Goal: Information Seeking & Learning: Learn about a topic

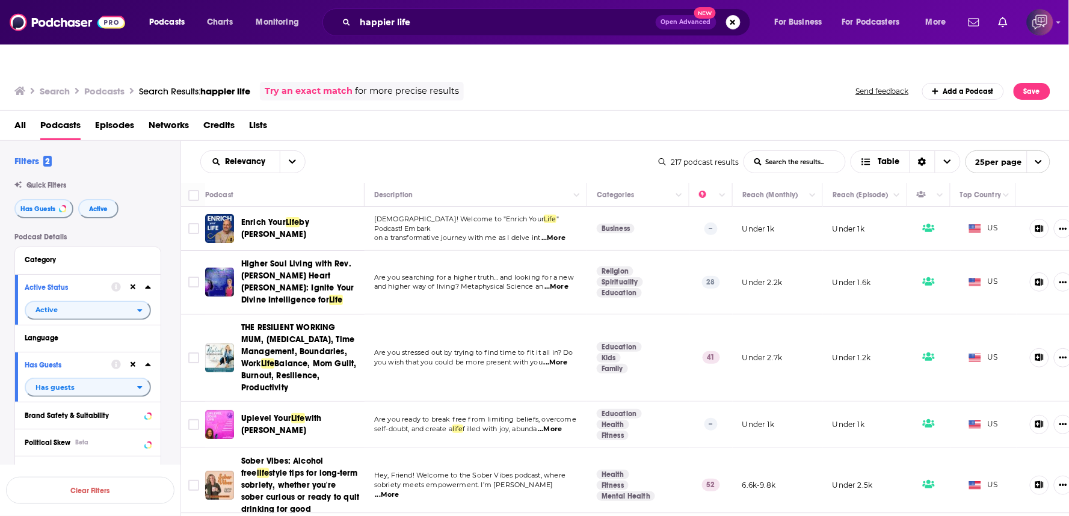
scroll to position [949, 0]
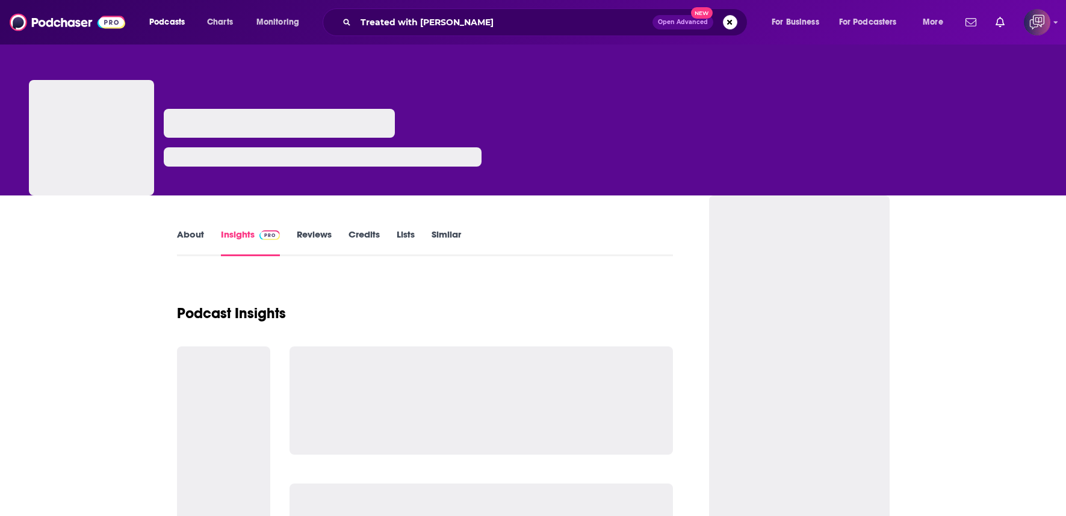
click at [691, 25] on button "Open Advanced New" at bounding box center [682, 22] width 61 height 14
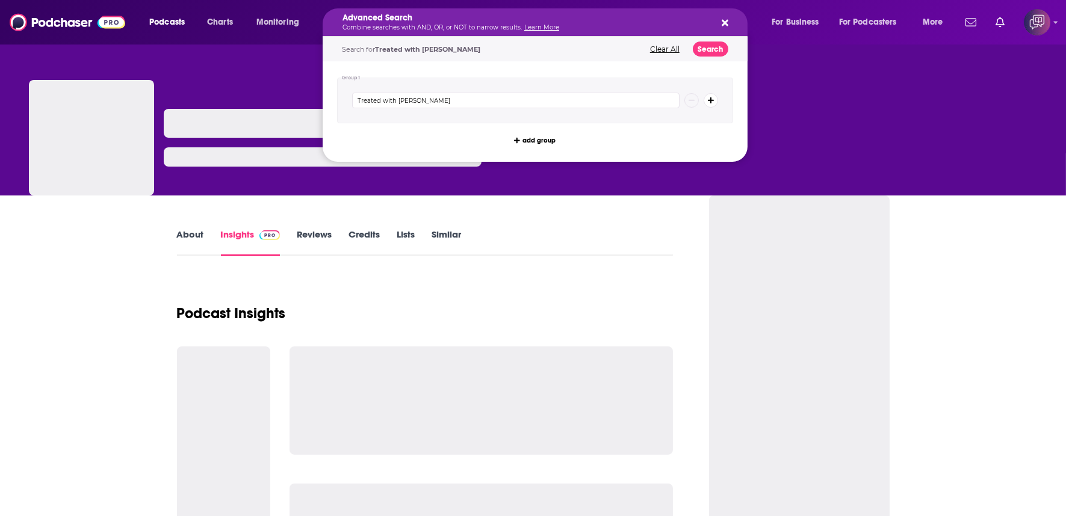
click at [691, 22] on h5 "Advanced Search" at bounding box center [525, 18] width 366 height 8
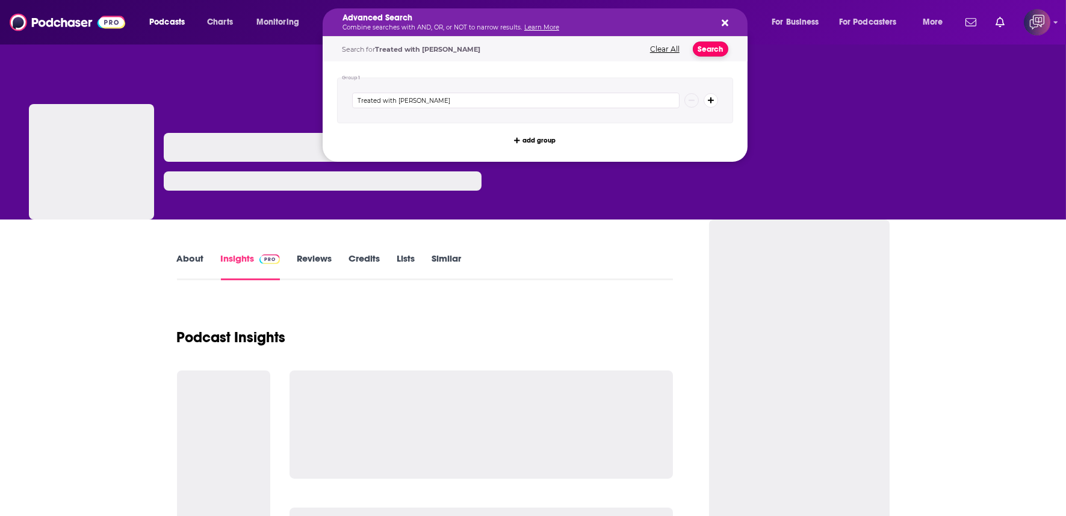
click at [714, 51] on button "Search" at bounding box center [711, 49] width 36 height 15
